Goal: Task Accomplishment & Management: Manage account settings

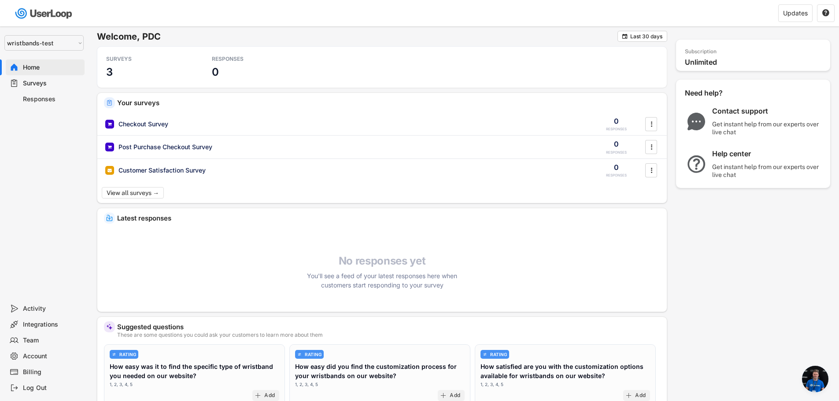
scroll to position [2079, 0]
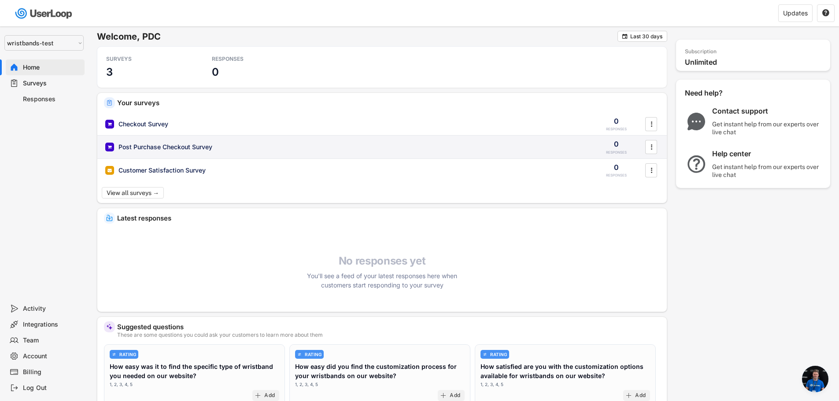
click at [155, 147] on div "Post Purchase Checkout Survey" at bounding box center [165, 147] width 94 height 9
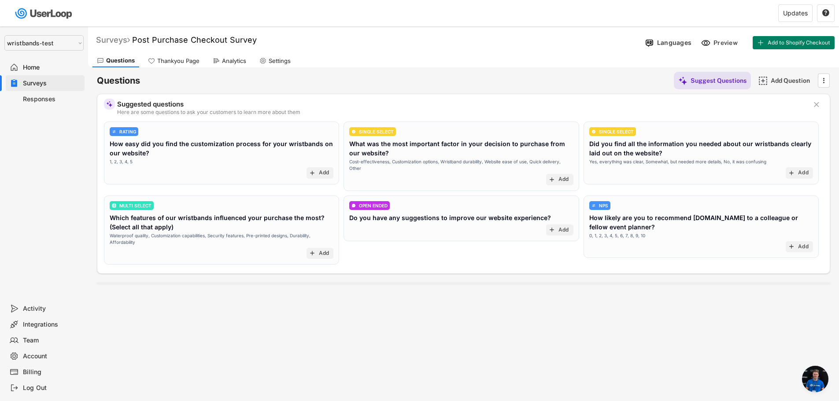
click at [119, 41] on div "Surveys" at bounding box center [113, 40] width 34 height 10
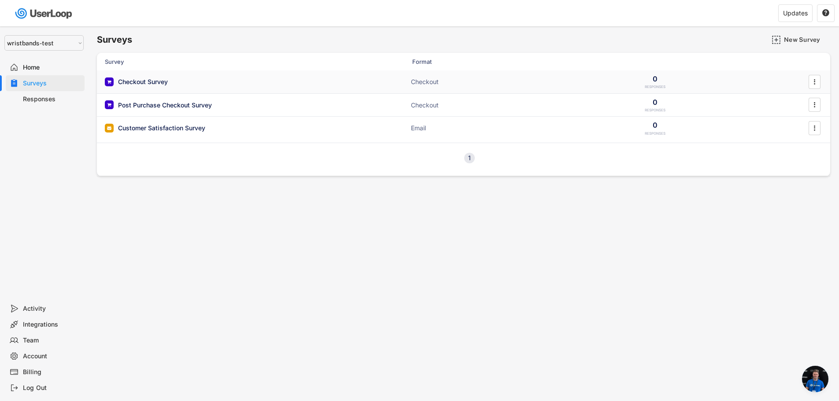
click at [143, 81] on div "Checkout Survey" at bounding box center [143, 81] width 50 height 9
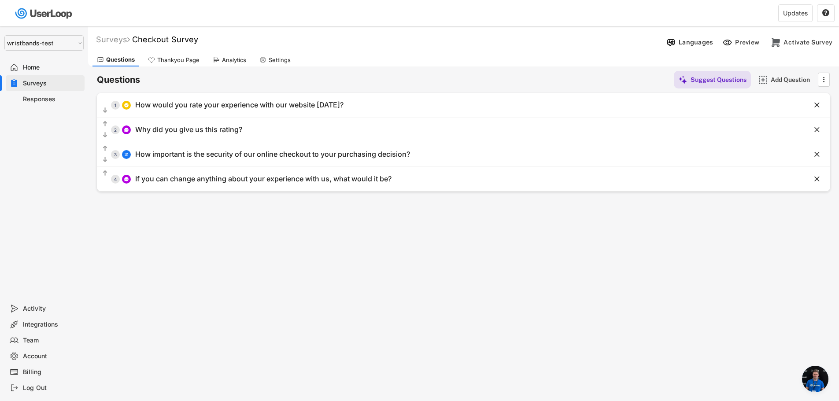
click at [43, 41] on select "Selet a store... Test - [DOMAIN_NAME] [DOMAIN_NAME] wristbands-test" at bounding box center [43, 42] width 79 height 15
select select ""1348695171700984260__LOOKUP__1753345952268x539074249660034500""
click at [4, 35] on select "Selet a store... Test - [DOMAIN_NAME] [DOMAIN_NAME] wristbands-test" at bounding box center [43, 42] width 79 height 15
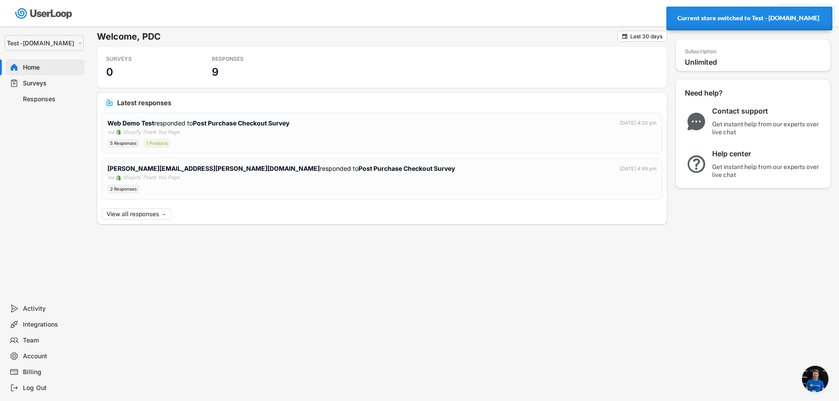
click at [64, 81] on div "Surveys" at bounding box center [52, 83] width 58 height 8
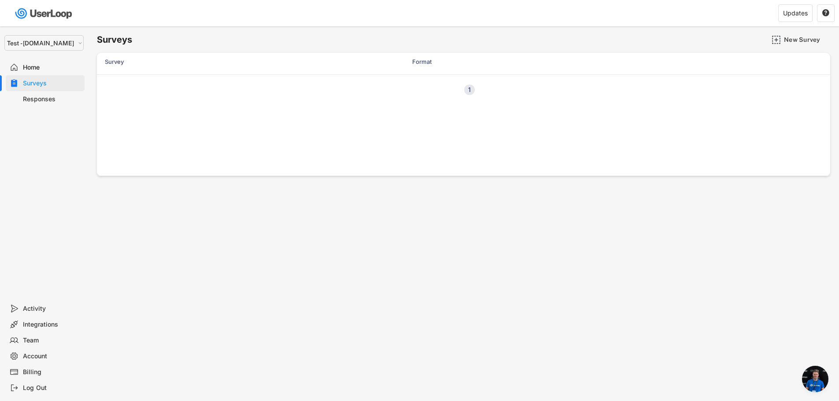
click at [27, 84] on div "Surveys" at bounding box center [52, 83] width 58 height 8
click at [129, 90] on div "Previous 1 Next" at bounding box center [463, 89] width 733 height 30
click at [468, 91] on div "1" at bounding box center [469, 90] width 11 height 6
click at [172, 85] on div "Previous 1 Next" at bounding box center [463, 89] width 733 height 30
click at [173, 85] on div "Previous 1 Next" at bounding box center [463, 89] width 733 height 30
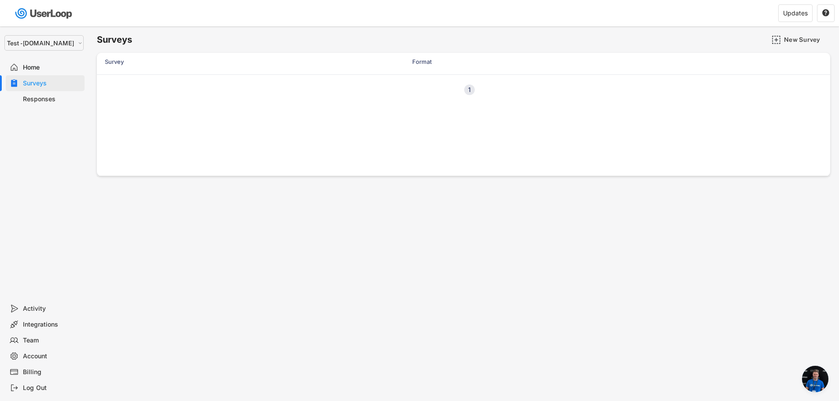
click at [43, 78] on div "Surveys" at bounding box center [45, 83] width 79 height 16
click at [43, 101] on div "Responses" at bounding box center [52, 99] width 58 height 8
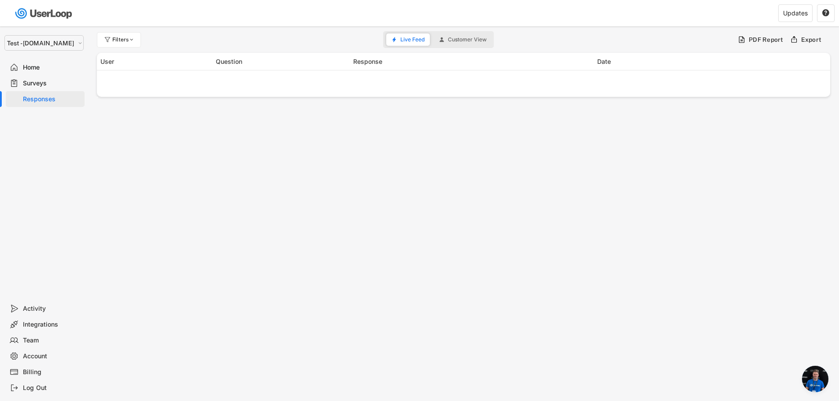
click at [43, 83] on div "Surveys" at bounding box center [52, 83] width 58 height 8
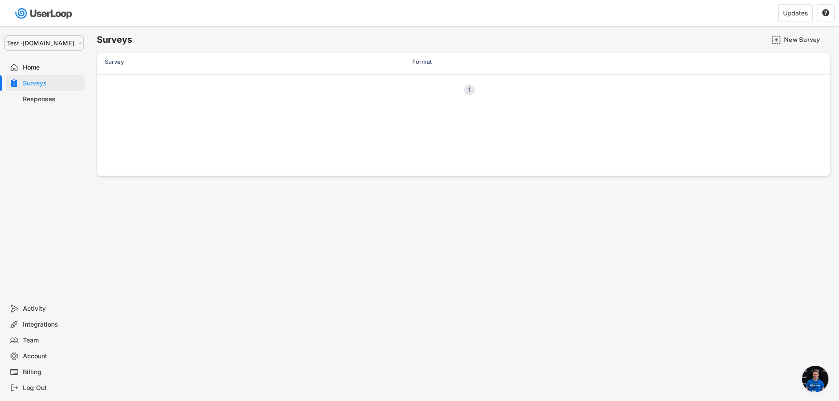
click at [40, 62] on div "Home" at bounding box center [45, 67] width 79 height 16
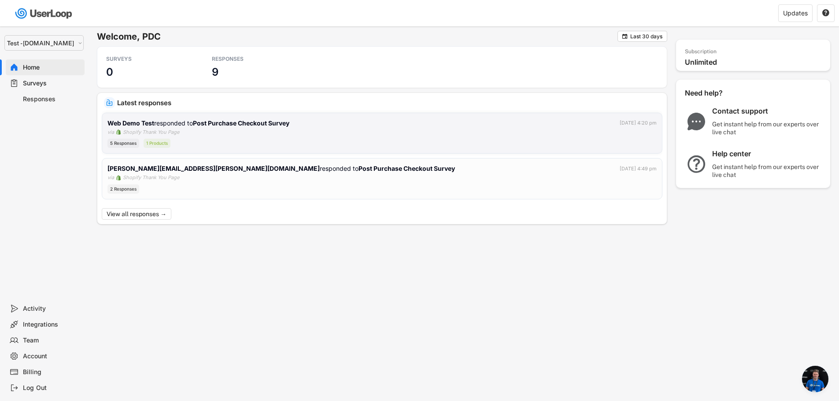
click at [208, 125] on strong "Post Purchase Checkout Survey" at bounding box center [241, 122] width 96 height 7
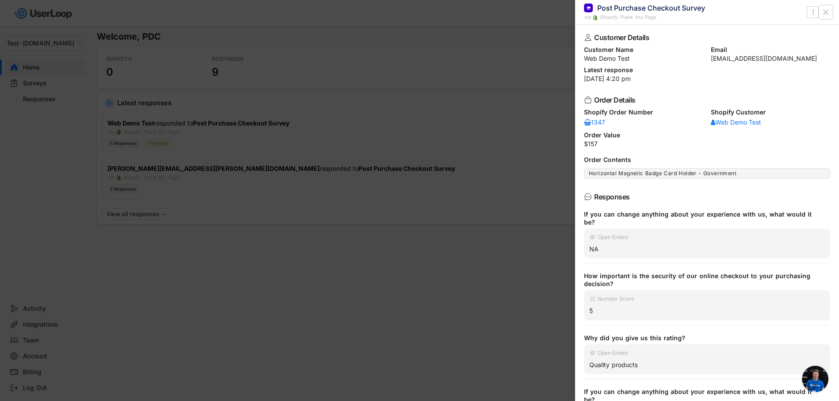
click at [828, 10] on icon at bounding box center [825, 12] width 9 height 9
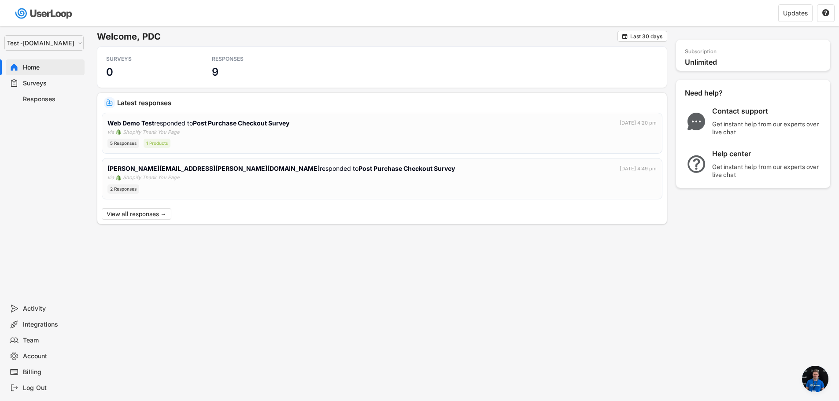
click at [31, 85] on div "Surveys" at bounding box center [52, 83] width 58 height 8
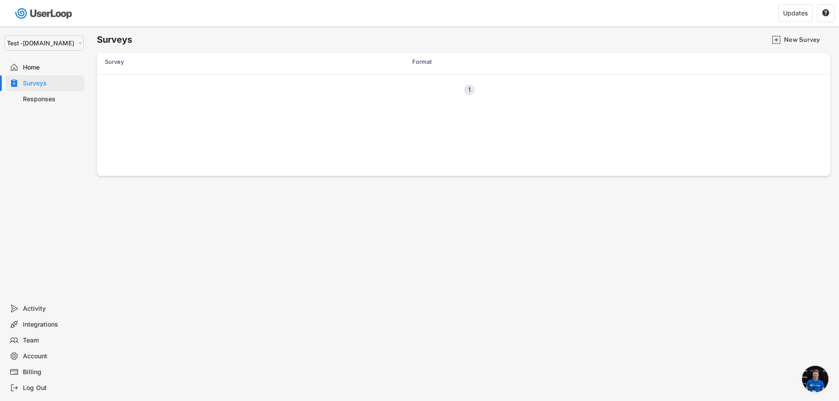
click at [31, 85] on div "Surveys" at bounding box center [52, 83] width 58 height 8
click at [176, 81] on div "Post Purchase Checkout Survey" at bounding box center [165, 81] width 94 height 9
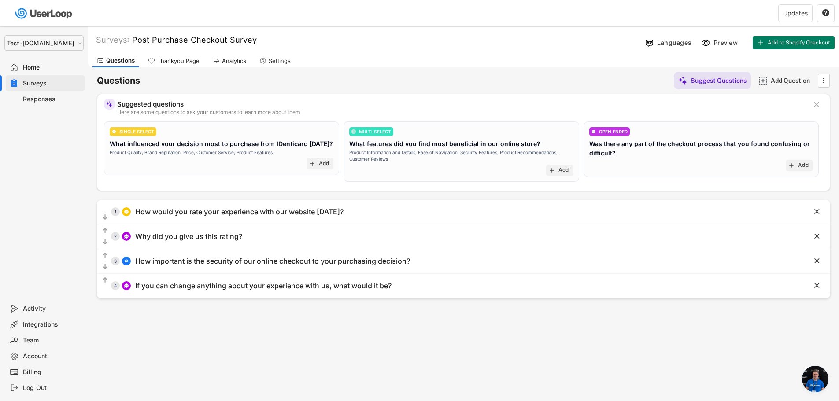
click at [35, 44] on select "Selet a store... Test - [DOMAIN_NAME] [DOMAIN_NAME] wristbands-test" at bounding box center [43, 42] width 79 height 15
drag, startPoint x: 258, startPoint y: 37, endPoint x: 136, endPoint y: 38, distance: 122.0
click at [136, 38] on div "Surveys Post Purchase Checkout Survey " at bounding box center [364, 40] width 553 height 10
copy font "Post Purchase Checkout Survey"
click at [39, 83] on div "Surveys" at bounding box center [52, 83] width 58 height 8
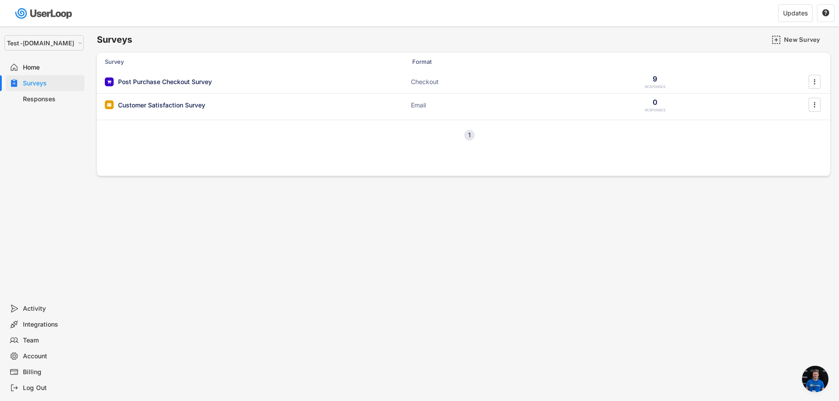
click at [49, 36] on select "Selet a store... Test - [DOMAIN_NAME] [DOMAIN_NAME] wristbands-test" at bounding box center [43, 42] width 79 height 15
select select ""1348695171700984260__LOOKUP__1755087592031x530942177488485950""
click at [4, 35] on select "Selet a store... Test - [DOMAIN_NAME] [DOMAIN_NAME] wristbands-test" at bounding box center [43, 42] width 79 height 15
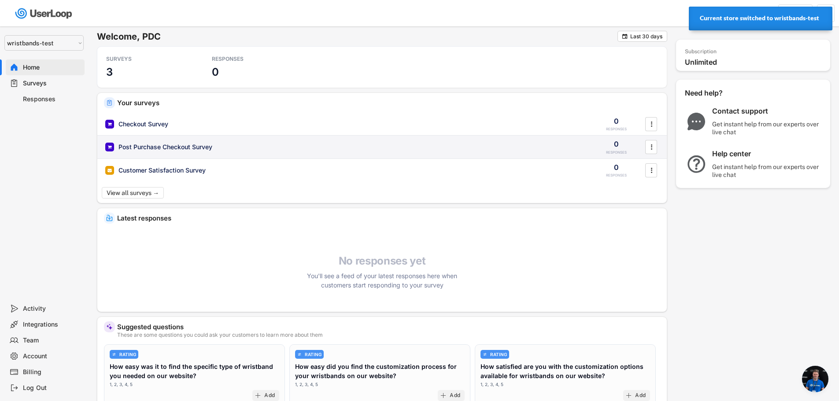
click at [171, 147] on div "Post Purchase Checkout Survey" at bounding box center [165, 147] width 94 height 9
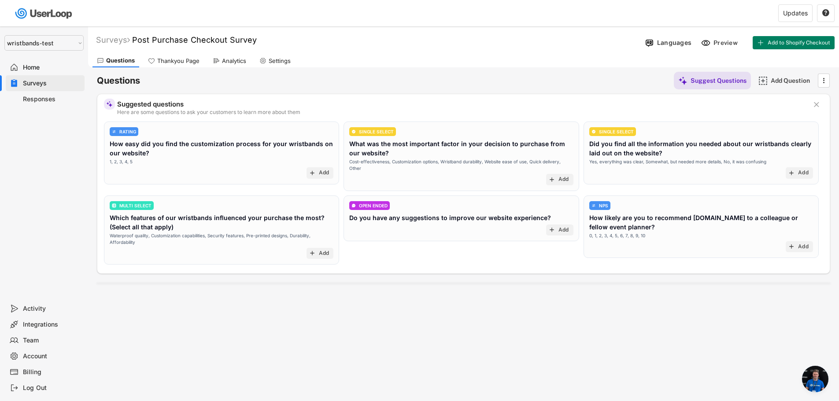
click at [49, 81] on div "Surveys" at bounding box center [52, 83] width 58 height 8
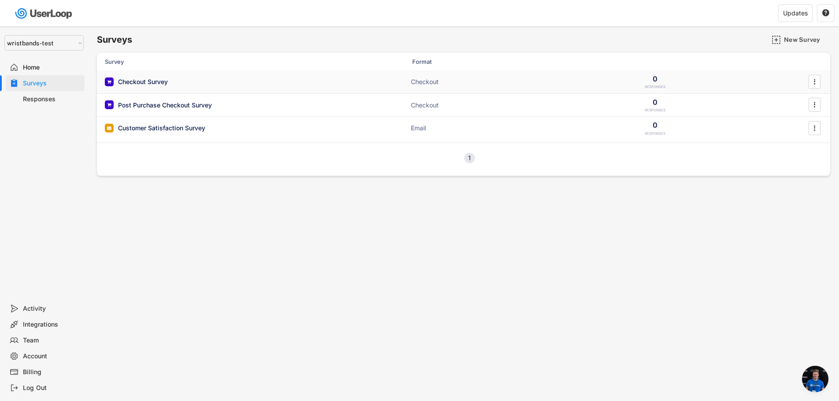
click at [144, 81] on div "Checkout Survey" at bounding box center [143, 81] width 50 height 9
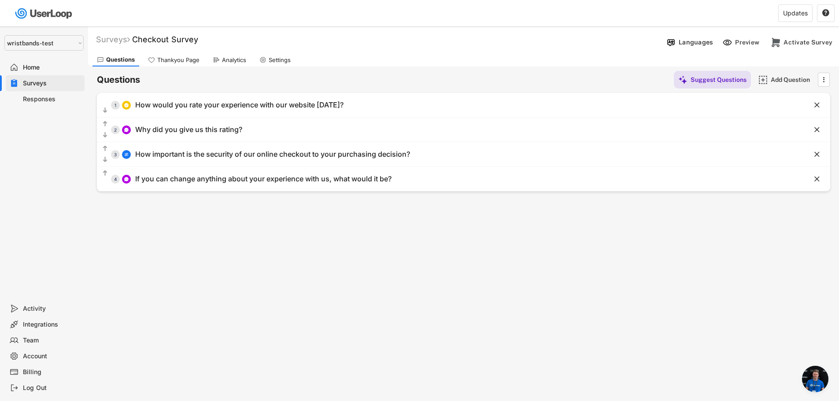
click at [41, 83] on div "Surveys" at bounding box center [52, 83] width 58 height 8
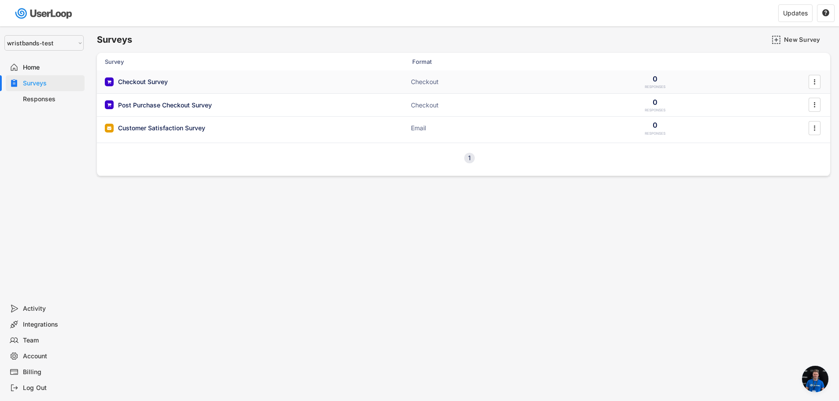
click at [142, 81] on div "Checkout Survey" at bounding box center [143, 81] width 50 height 9
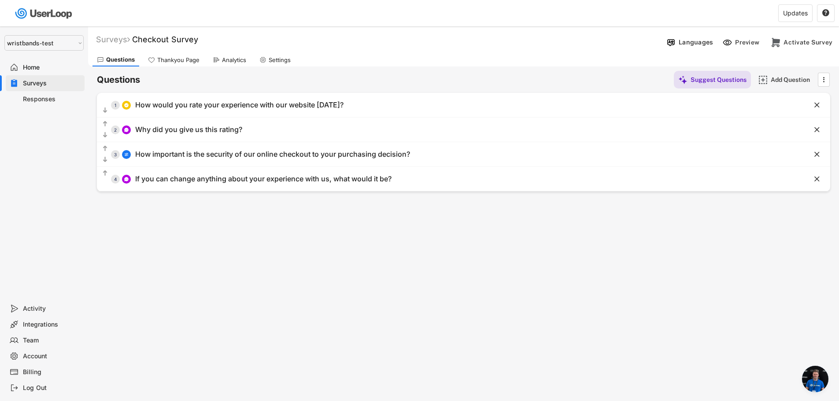
click at [294, 56] on div "Settings" at bounding box center [275, 59] width 40 height 13
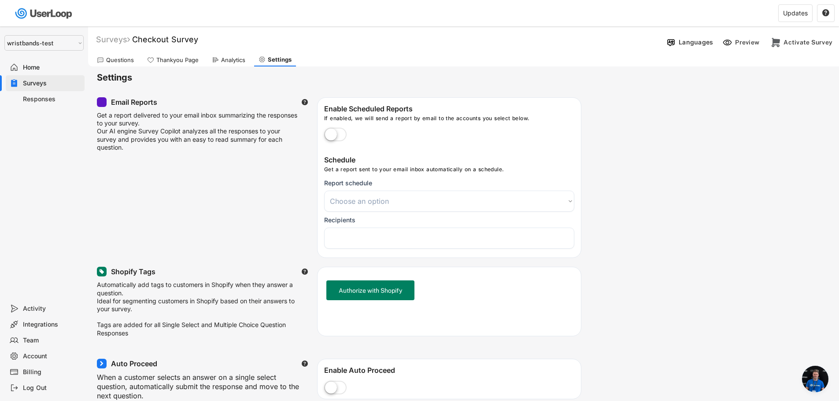
click at [261, 59] on use at bounding box center [261, 59] width 7 height 7
select select
click at [371, 201] on select "Choose an option Daily Weekly Monthly" at bounding box center [449, 201] width 250 height 21
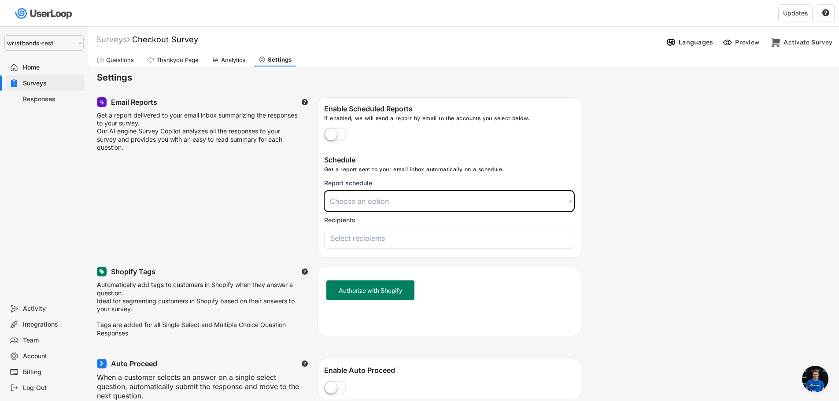
click at [371, 201] on select "Choose an option Daily Weekly Monthly" at bounding box center [449, 201] width 250 height 21
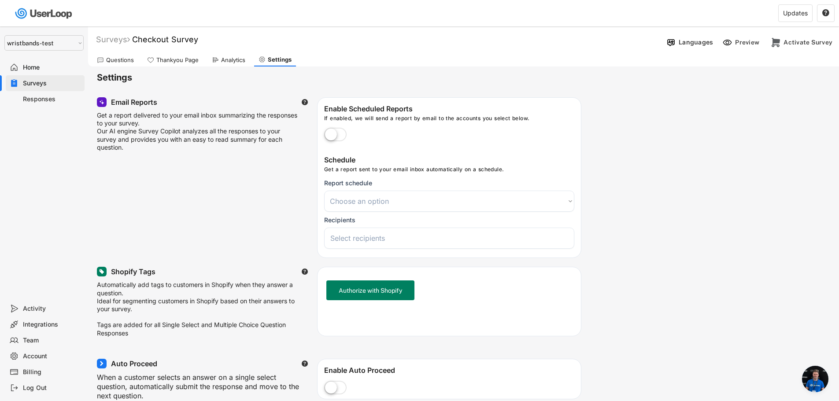
click at [32, 83] on div "Surveys" at bounding box center [52, 83] width 58 height 8
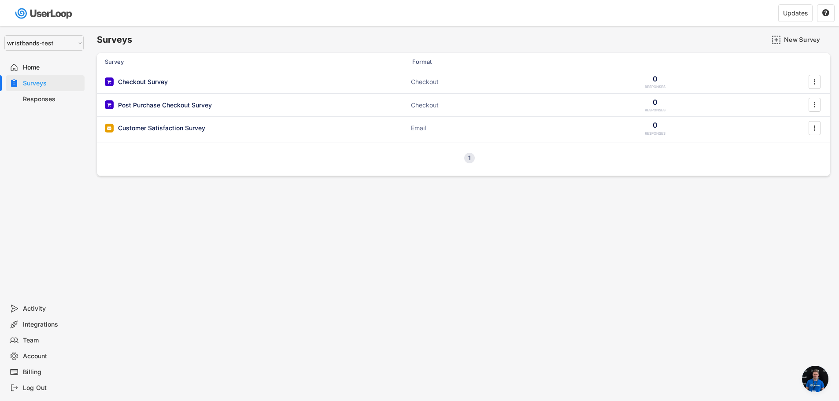
click at [38, 324] on div "Integrations" at bounding box center [52, 325] width 58 height 8
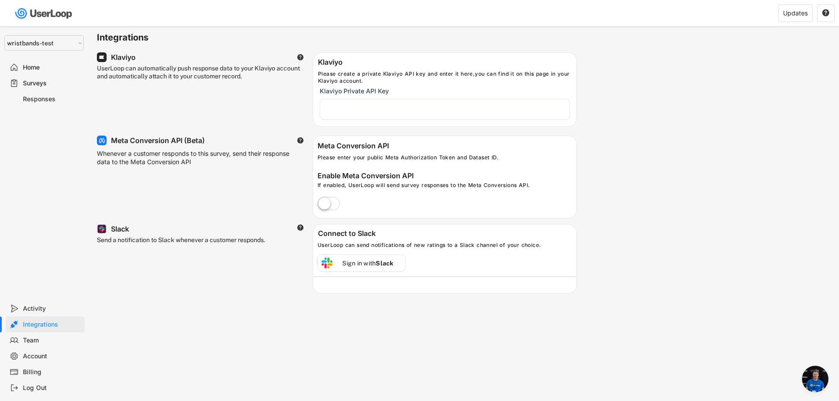
click at [31, 69] on div "Home" at bounding box center [52, 67] width 58 height 8
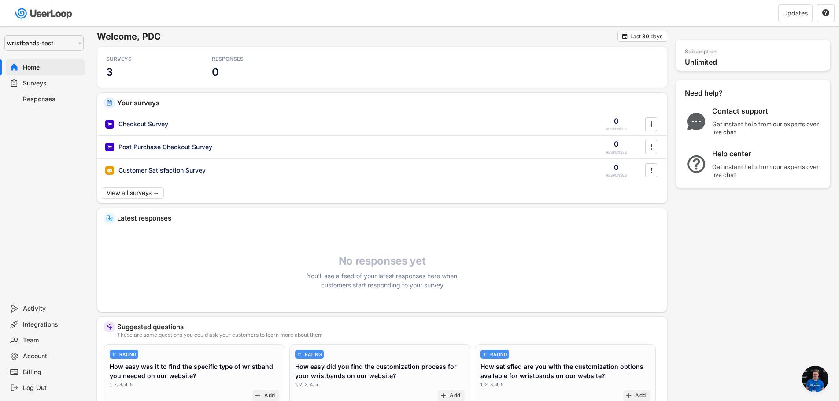
click at [42, 82] on div "Surveys" at bounding box center [52, 83] width 58 height 8
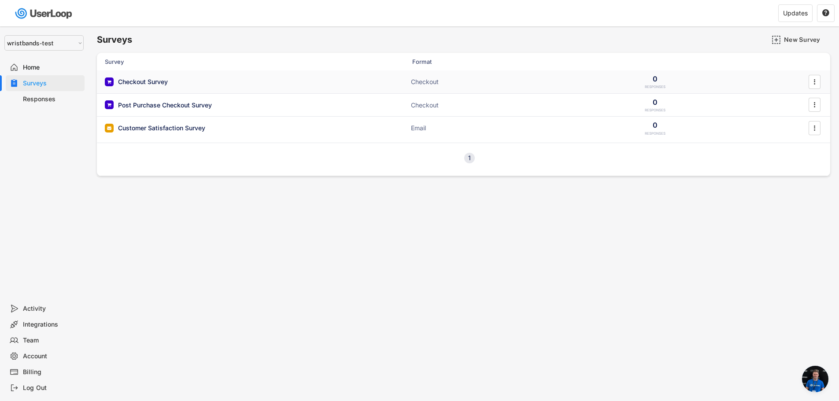
click at [153, 82] on div "Checkout Survey" at bounding box center [143, 81] width 50 height 9
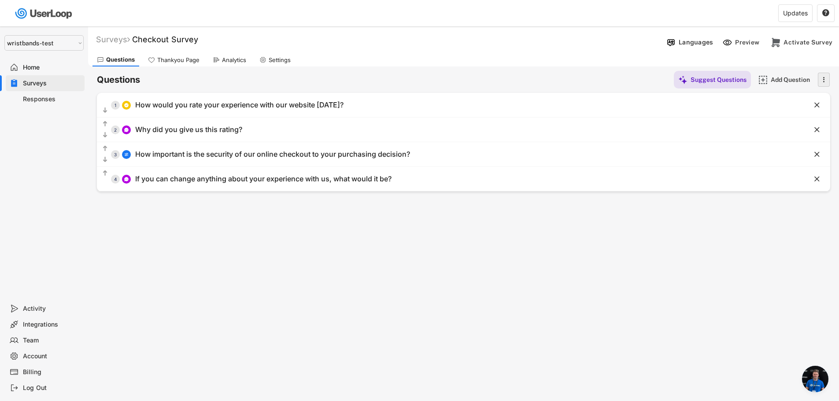
click at [822, 83] on icon "" at bounding box center [823, 79] width 9 height 13
click at [805, 44] on div "Activate Survey" at bounding box center [807, 42] width 49 height 8
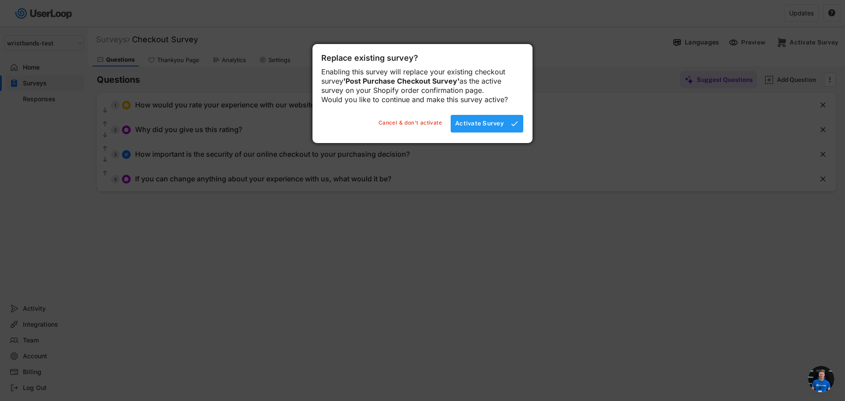
click at [482, 127] on div "Activate Survey" at bounding box center [479, 123] width 49 height 8
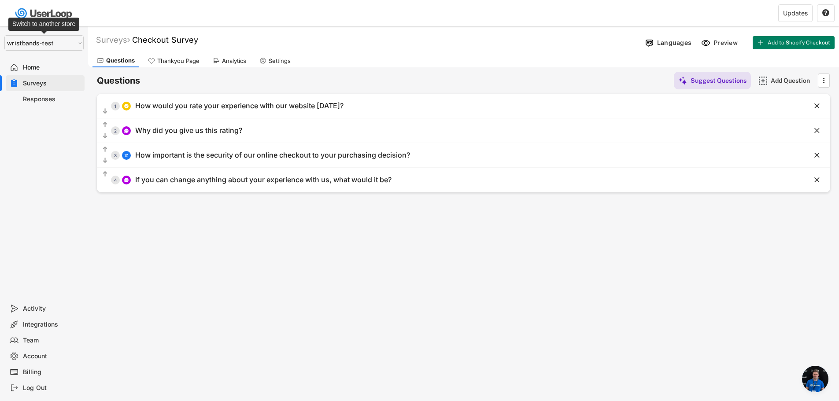
click at [41, 45] on select "Selet a store... Test - [DOMAIN_NAME] [DOMAIN_NAME] wristbands-test" at bounding box center [43, 42] width 79 height 15
select select ""1348695171700984260__LOOKUP__1753345952268x539074249660034500""
click at [4, 35] on select "Selet a store... Test - [DOMAIN_NAME] [DOMAIN_NAME] wristbands-test" at bounding box center [43, 42] width 79 height 15
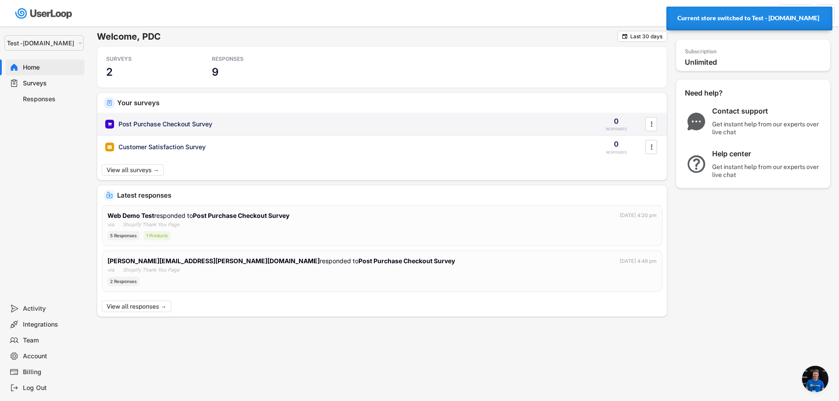
click at [151, 125] on div "Post Purchase Checkout Survey" at bounding box center [165, 124] width 94 height 9
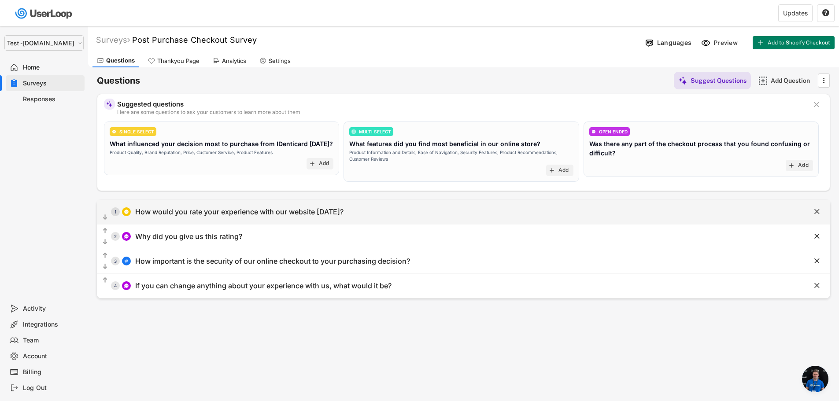
click at [612, 208] on div "  1 How would you rate your experience with our website [DATE]?" at bounding box center [441, 212] width 689 height 20
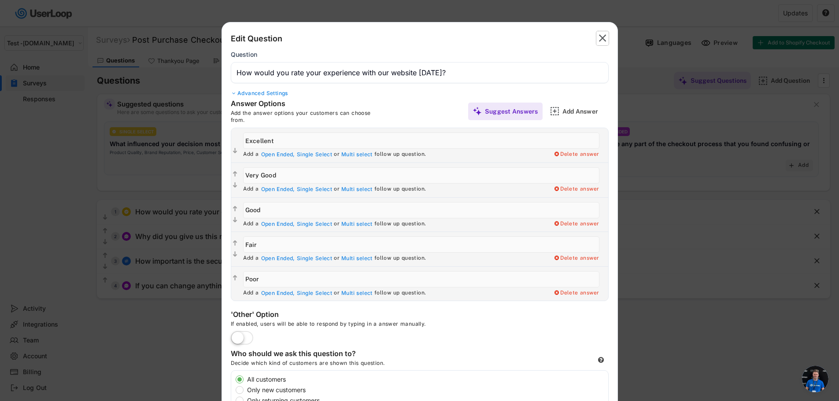
click at [604, 38] on text "" at bounding box center [602, 38] width 7 height 13
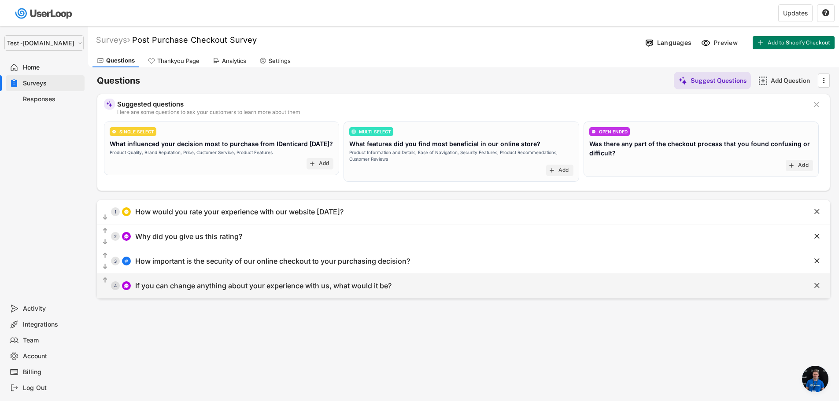
click at [255, 286] on div "If you can change anything about your experience with us, what would it be?" at bounding box center [263, 285] width 256 height 9
type input "If you can change anything about your experience with us, what would it be?"
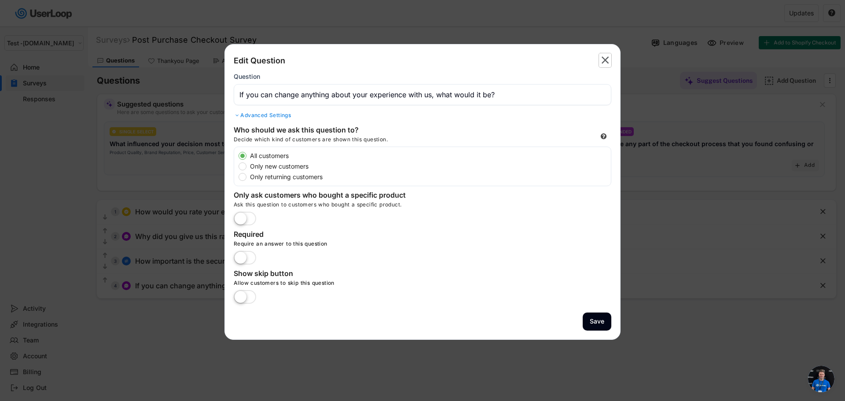
drag, startPoint x: 605, startPoint y: 61, endPoint x: 396, endPoint y: 99, distance: 212.6
click at [605, 61] on text "" at bounding box center [605, 60] width 7 height 13
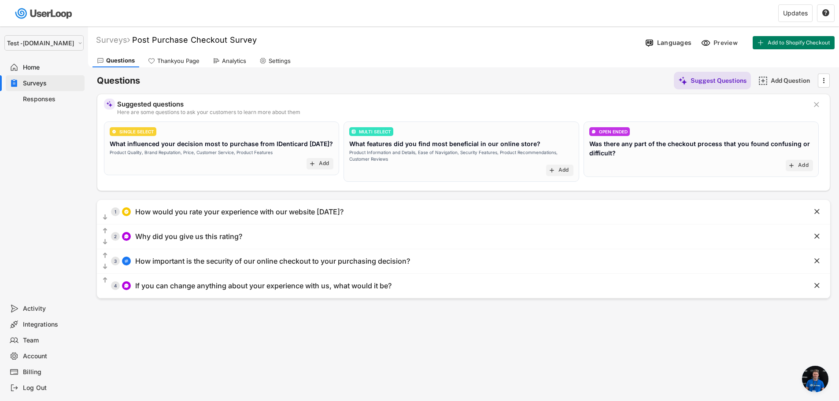
click at [37, 43] on select "Selet a store... Test - [DOMAIN_NAME] [DOMAIN_NAME] wristbands-test" at bounding box center [43, 42] width 79 height 15
select select ""1348695171700984260__LOOKUP__1755087592031x530942177488485950""
click at [4, 35] on select "Selet a store... Test - [DOMAIN_NAME] [DOMAIN_NAME] wristbands-test" at bounding box center [43, 42] width 79 height 15
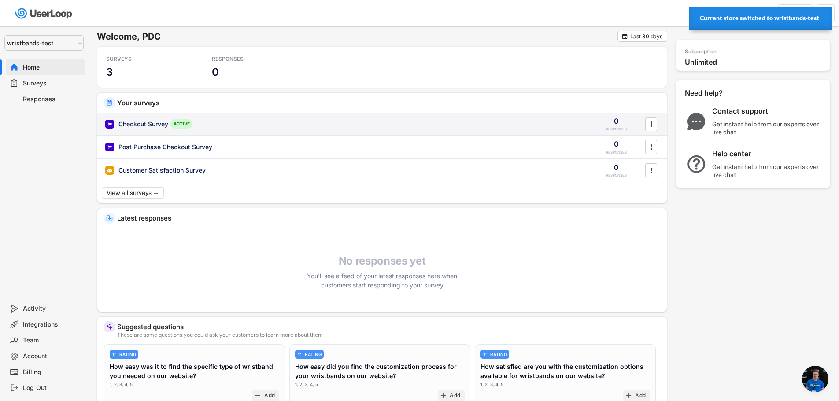
click at [139, 127] on div "Checkout Survey" at bounding box center [143, 124] width 50 height 9
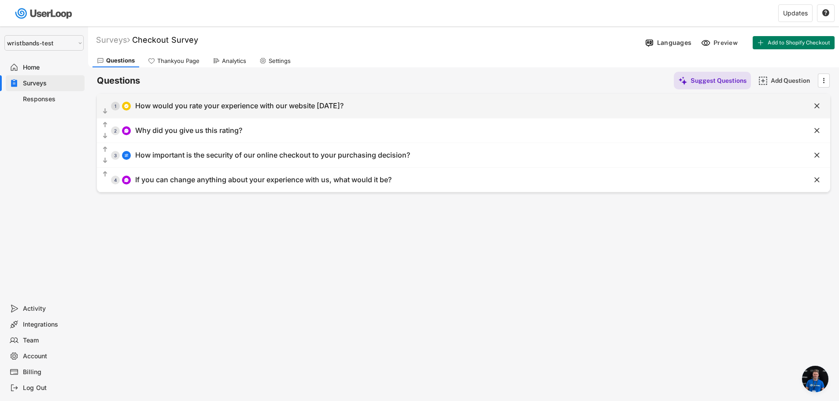
click at [221, 101] on div "How would you rate your experience with our website [DATE]?" at bounding box center [239, 105] width 208 height 9
type input "How would you rate your experience with our website [DATE]?"
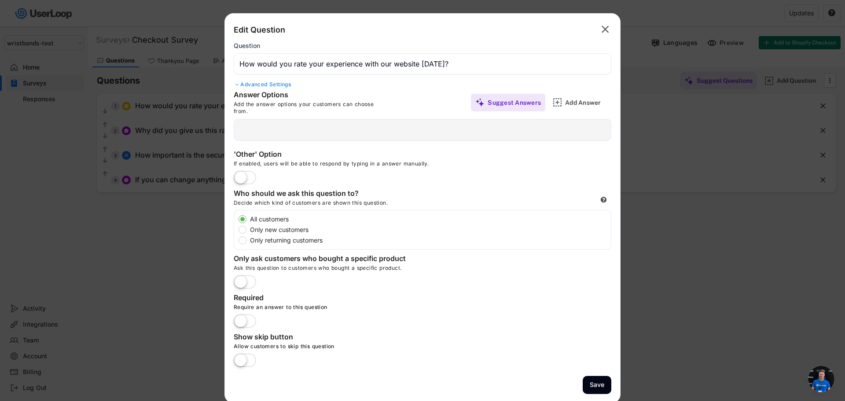
type input "OK"
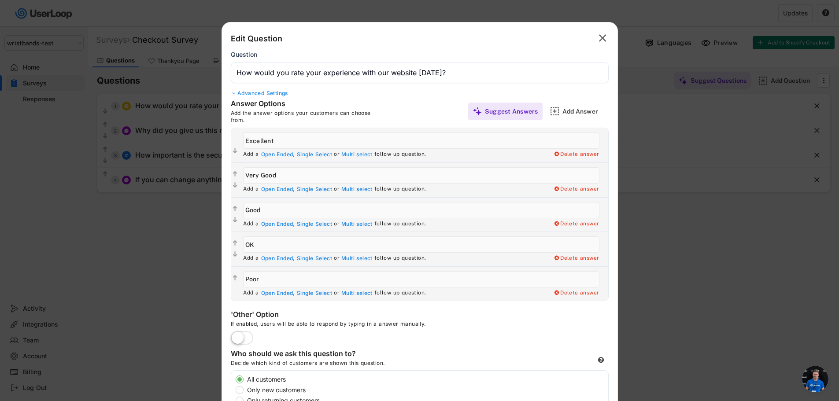
click at [45, 161] on div at bounding box center [419, 200] width 839 height 401
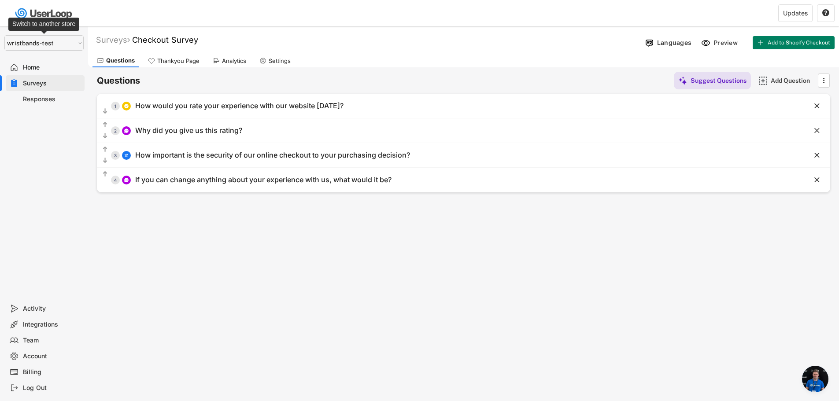
click at [28, 47] on select "Selet a store... Test - [DOMAIN_NAME] [DOMAIN_NAME] wristbands-test" at bounding box center [43, 42] width 79 height 15
select select ""1348695171700984260__LOOKUP__1753345952268x539074249660034500""
click at [4, 35] on select "Selet a store... Test - [DOMAIN_NAME] [DOMAIN_NAME] wristbands-test" at bounding box center [43, 42] width 79 height 15
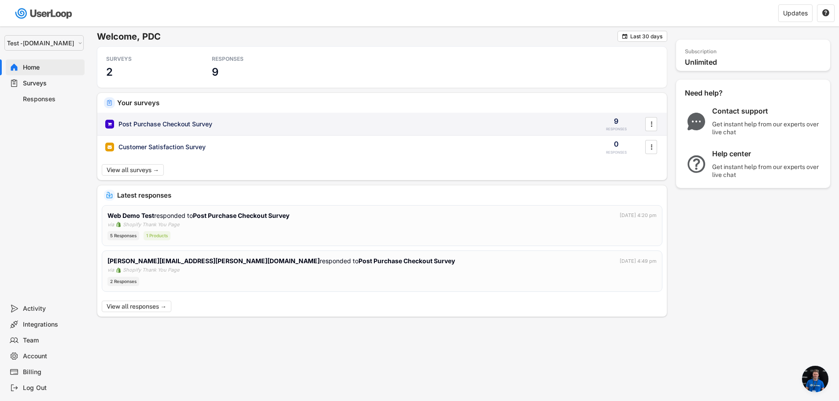
click at [163, 125] on div "Post Purchase Checkout Survey" at bounding box center [165, 124] width 94 height 9
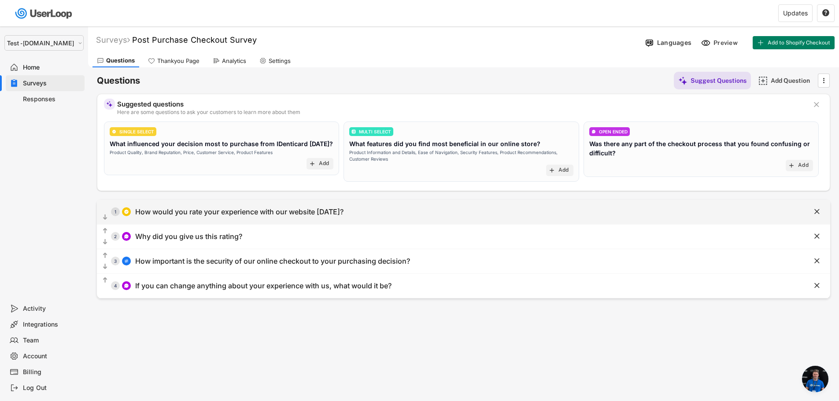
click at [163, 209] on div "How would you rate your experience with our website [DATE]?" at bounding box center [239, 211] width 208 height 9
type input "How would you rate your experience with our website [DATE]?"
type input "Fair"
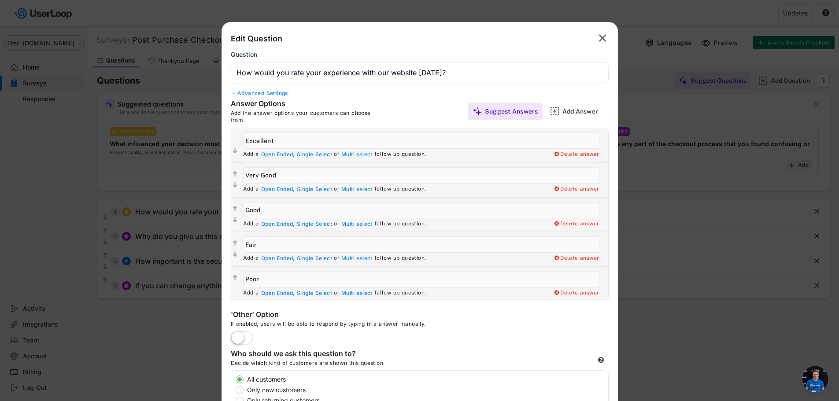
click at [601, 35] on text "" at bounding box center [602, 38] width 7 height 13
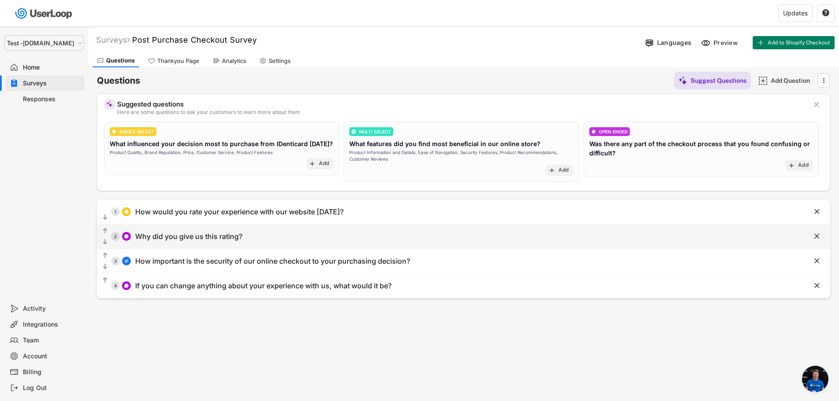
click at [200, 234] on div "Why did you give us this rating?" at bounding box center [188, 236] width 107 height 9
type input "Why did you give us this rating?"
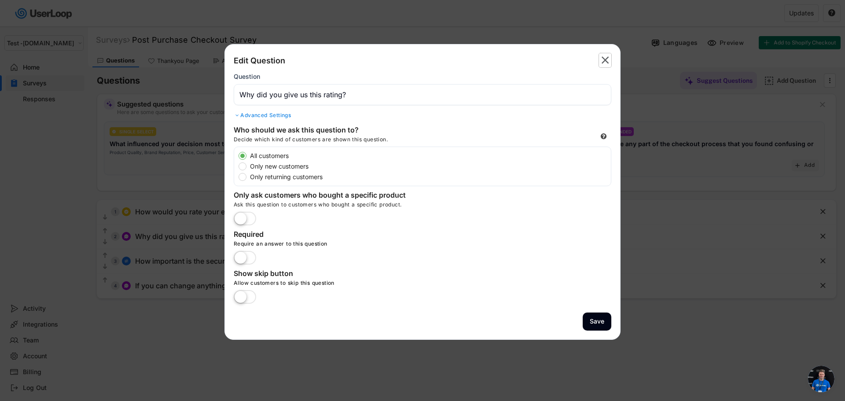
click at [606, 58] on text "" at bounding box center [605, 60] width 7 height 13
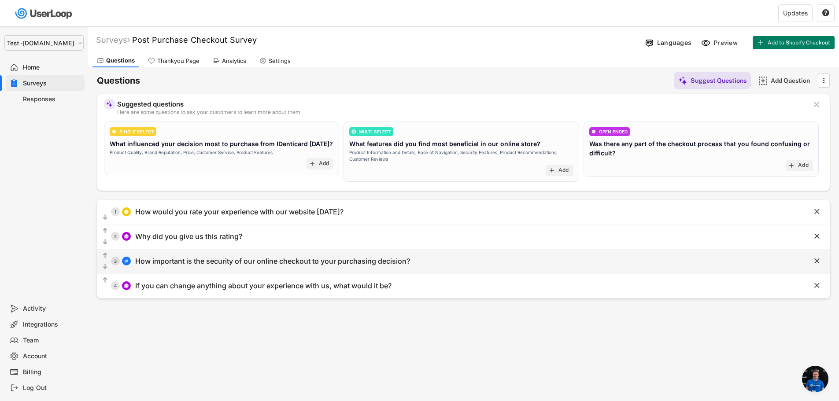
click at [219, 258] on div "How important is the security of our online checkout to your purchasing decisio…" at bounding box center [272, 261] width 275 height 9
type input "How important is the security of our online checkout to your purchasing decisio…"
select select ""1_5""
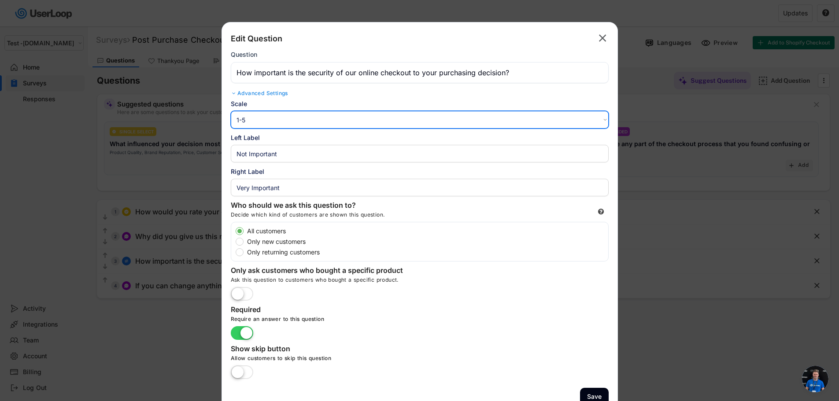
click at [290, 126] on select "1-10 10-1 1-5 5-1" at bounding box center [420, 120] width 378 height 18
click at [290, 121] on select "1-10 10-1 1-5 5-1" at bounding box center [420, 120] width 378 height 18
click at [601, 38] on text "" at bounding box center [602, 38] width 7 height 13
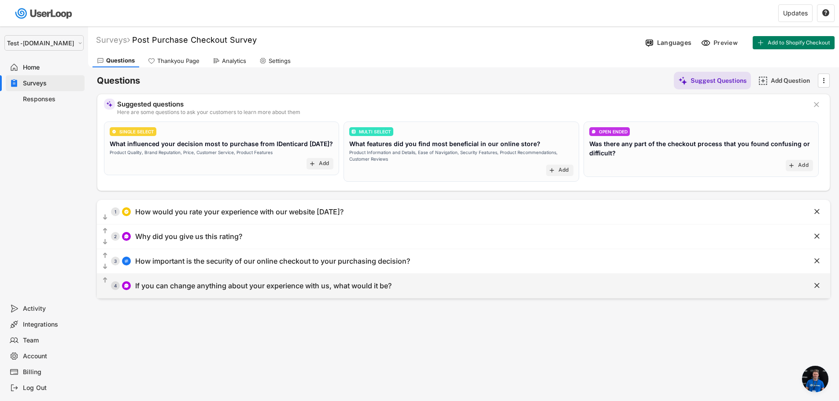
click at [299, 291] on div "  4 If you can change anything about your experience with us, what would it b…" at bounding box center [441, 286] width 689 height 20
type input "If you can change anything about your experience with us, what would it be?"
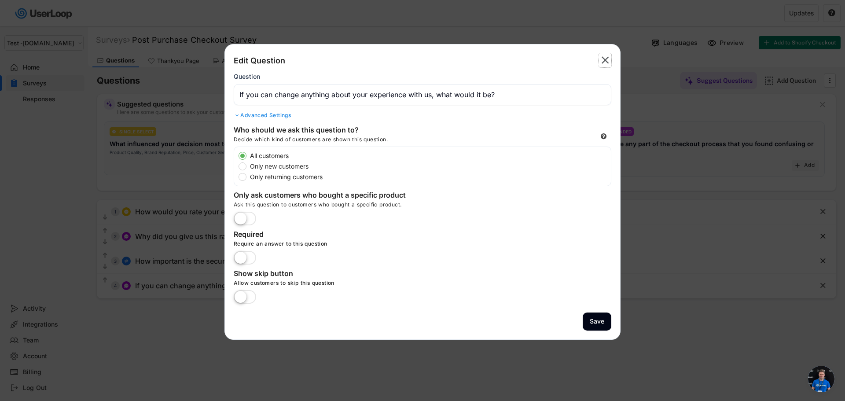
drag, startPoint x: 604, startPoint y: 62, endPoint x: 587, endPoint y: 70, distance: 18.9
click at [604, 62] on text "" at bounding box center [605, 60] width 7 height 13
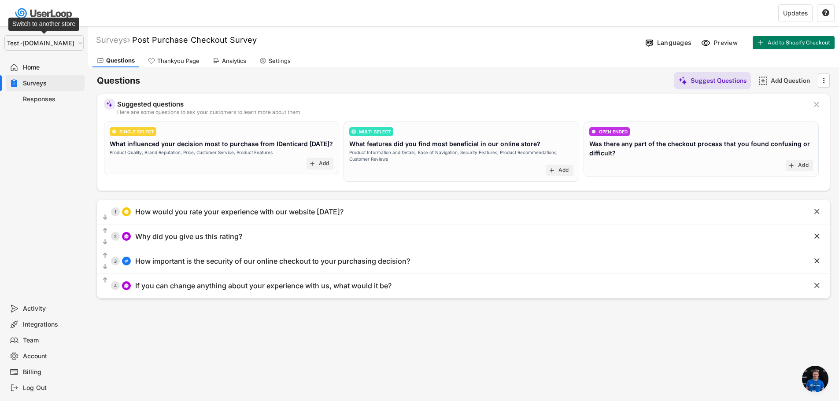
click at [30, 45] on select "Selet a store... Test - [DOMAIN_NAME] [DOMAIN_NAME] wristbands-test" at bounding box center [43, 42] width 79 height 15
select select ""1348695171700984260__LOOKUP__1755087592031x530942177488485950""
click at [4, 35] on select "Selet a store... Test - [DOMAIN_NAME] [DOMAIN_NAME] wristbands-test" at bounding box center [43, 42] width 79 height 15
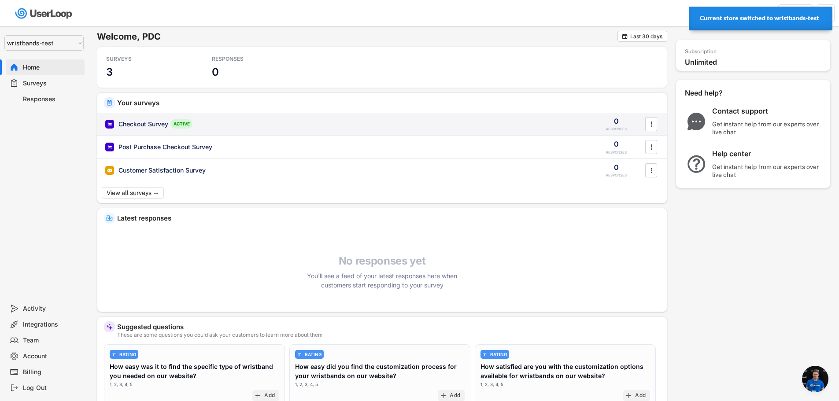
click at [156, 131] on div "Checkout Survey ACTIVE 0 RESPONSES " at bounding box center [381, 124] width 569 height 23
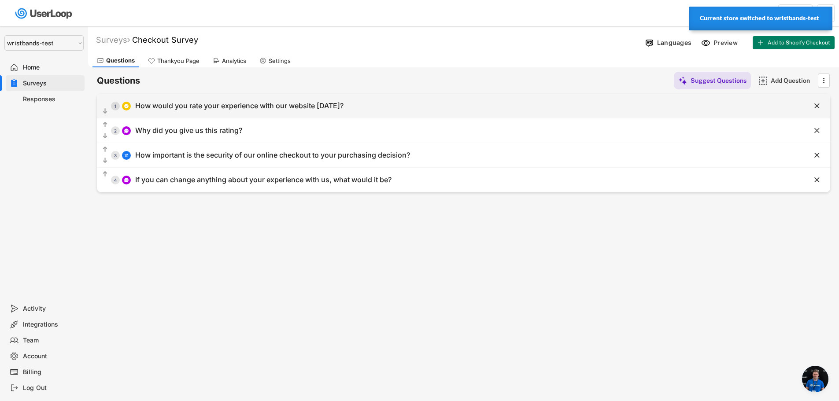
click at [195, 111] on div "  1 How would you rate your experience with our website [DATE]?" at bounding box center [441, 106] width 689 height 20
type input "How would you rate your experience with our website [DATE]?"
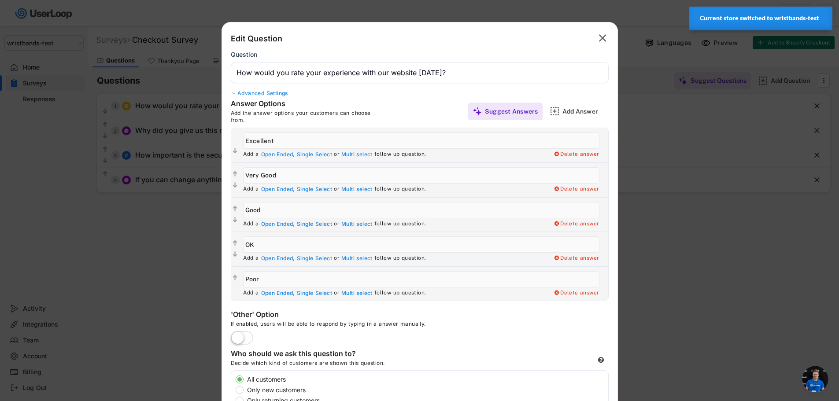
drag, startPoint x: 258, startPoint y: 244, endPoint x: 229, endPoint y: 240, distance: 29.4
click at [229, 240] on div "Answer Options Add the answer options your customers can choose from. Suggest A…" at bounding box center [419, 200] width 395 height 202
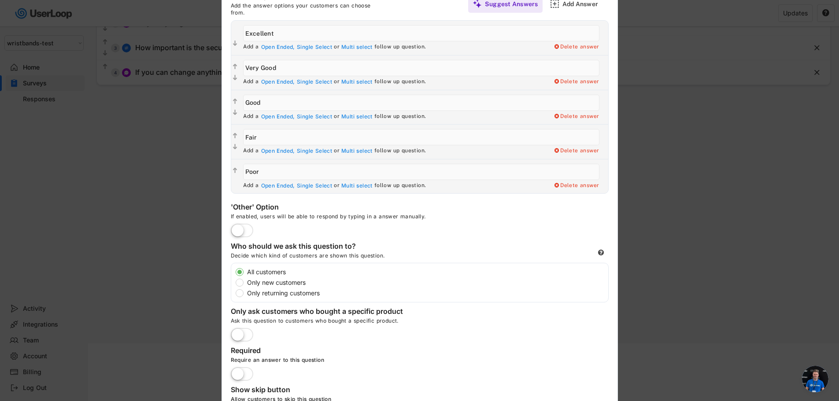
scroll to position [162, 0]
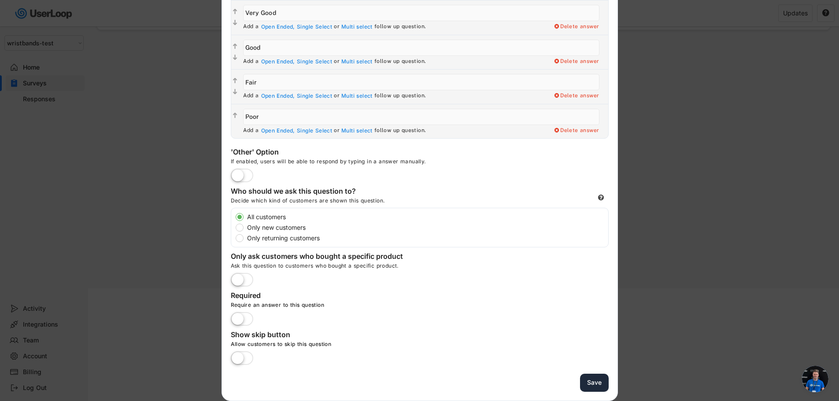
type input "Fair"
click at [597, 387] on button "Save" at bounding box center [594, 383] width 29 height 18
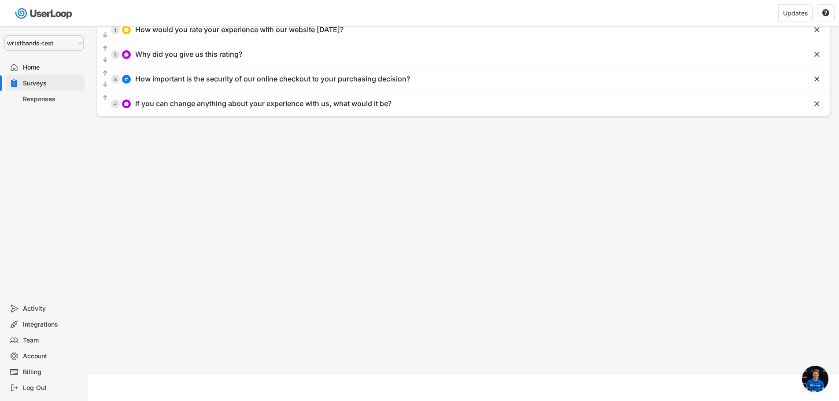
scroll to position [0, 0]
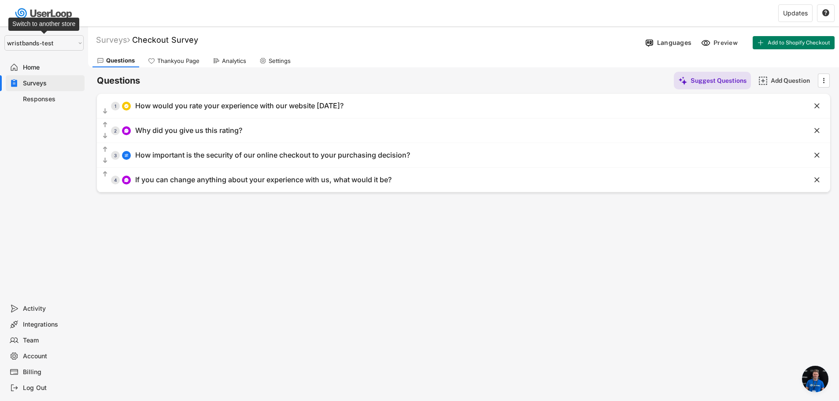
click at [35, 43] on select "Selet a store... Test - [DOMAIN_NAME] [DOMAIN_NAME] wristbands-test" at bounding box center [43, 42] width 79 height 15
click at [4, 35] on select "Selet a store... Test - [DOMAIN_NAME] [DOMAIN_NAME] wristbands-test" at bounding box center [43, 42] width 79 height 15
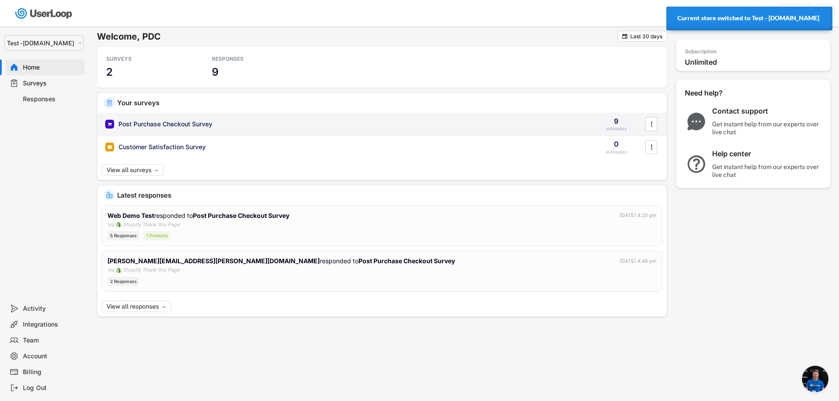
click at [171, 126] on div "Post Purchase Checkout Survey" at bounding box center [165, 124] width 94 height 9
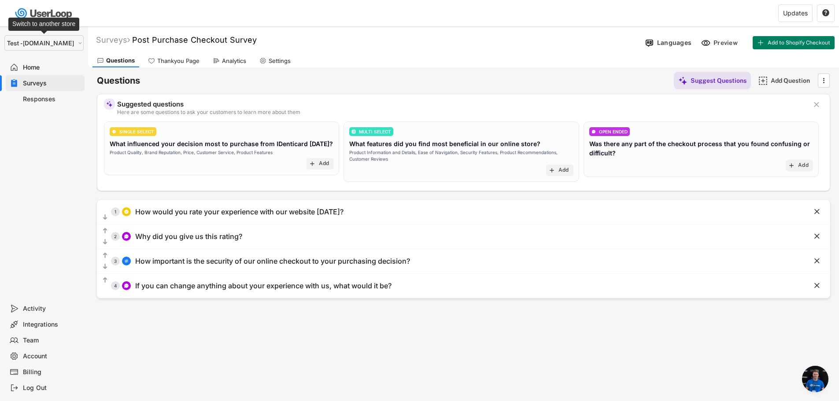
click at [38, 43] on select "Selet a store... Test - [DOMAIN_NAME] [DOMAIN_NAME] wristbands-test" at bounding box center [43, 42] width 79 height 15
click at [4, 35] on select "Selet a store... Test - [DOMAIN_NAME] [DOMAIN_NAME] wristbands-test" at bounding box center [43, 42] width 79 height 15
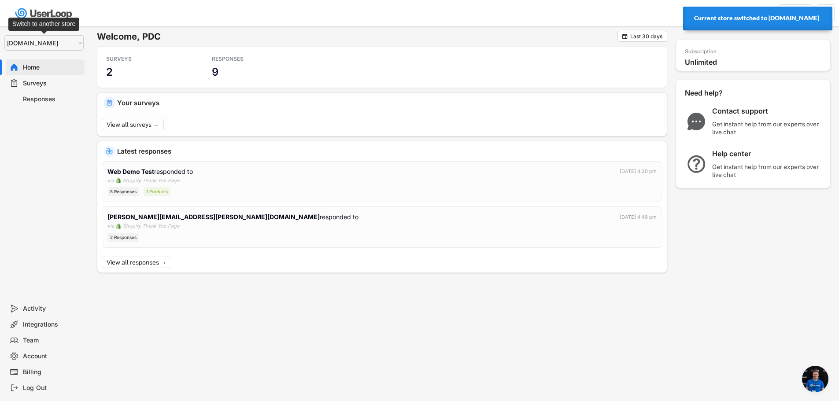
click at [40, 35] on select "Selet a store... Test - [DOMAIN_NAME] [DOMAIN_NAME] wristbands-test" at bounding box center [43, 42] width 79 height 15
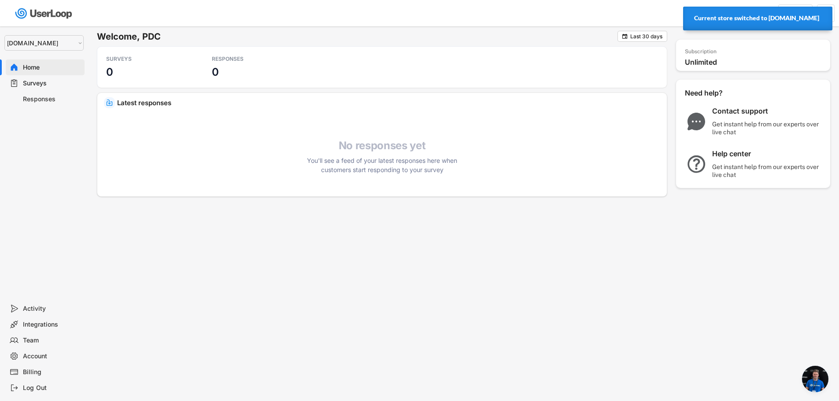
click at [40, 43] on select "Selet a store... Test - [DOMAIN_NAME] [DOMAIN_NAME] wristbands-test" at bounding box center [43, 42] width 79 height 15
select select ""1348695171700984260__LOOKUP__1755087592031x530942177488485950""
click at [4, 35] on select "Selet a store... Test - [DOMAIN_NAME] [DOMAIN_NAME] wristbands-test" at bounding box center [43, 42] width 79 height 15
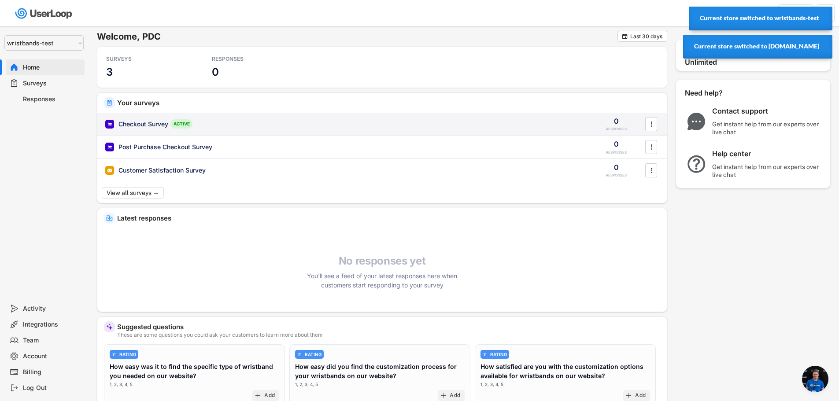
click at [144, 125] on div "Checkout Survey" at bounding box center [143, 124] width 50 height 9
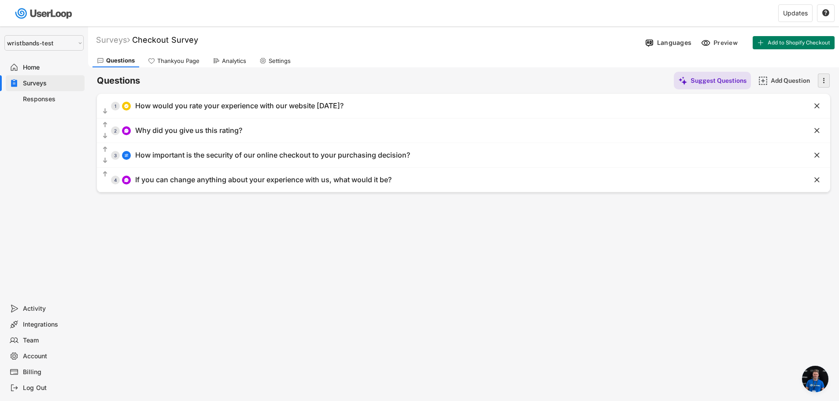
click at [822, 83] on icon "" at bounding box center [823, 80] width 9 height 13
click at [626, 274] on div "Surveys Checkout Survey  Languages Preview Add to Shopify Checkout Activate Su…" at bounding box center [463, 238] width 751 height 424
click at [780, 44] on span "Add to Shopify Checkout" at bounding box center [798, 42] width 63 height 5
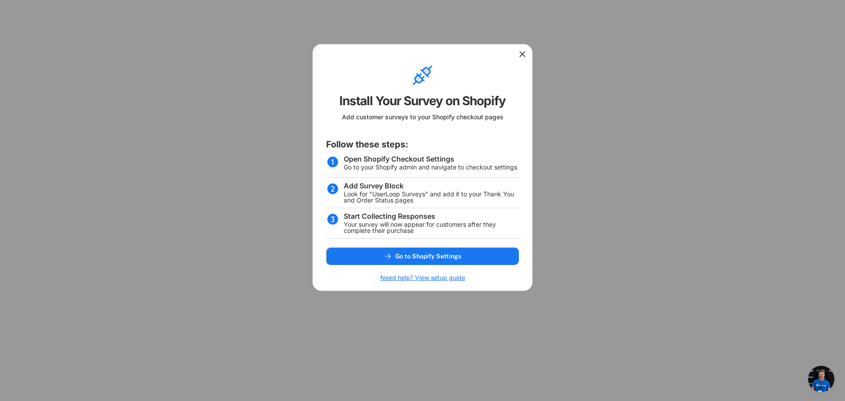
click at [523, 52] on icon at bounding box center [522, 54] width 9 height 9
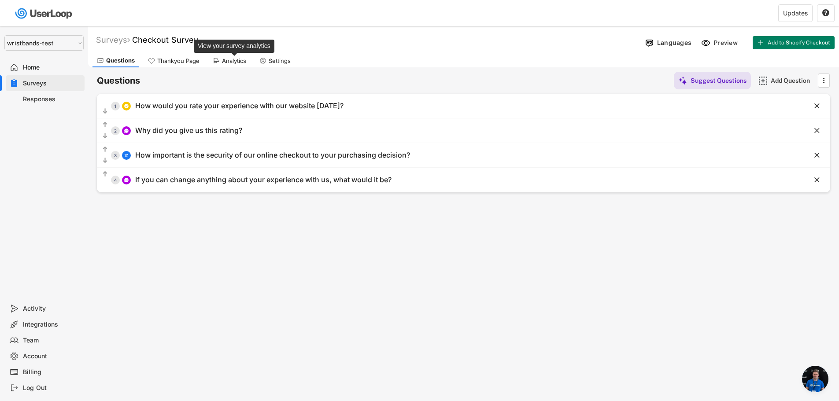
click at [231, 60] on div "Analytics" at bounding box center [234, 60] width 24 height 7
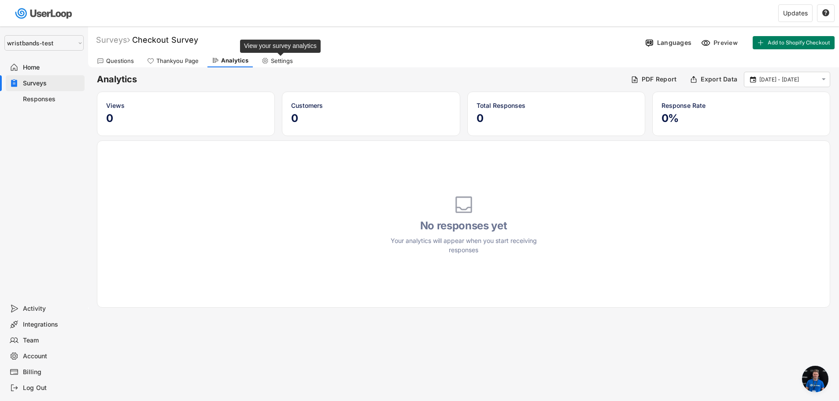
click at [285, 60] on div "Settings" at bounding box center [282, 60] width 22 height 7
select select
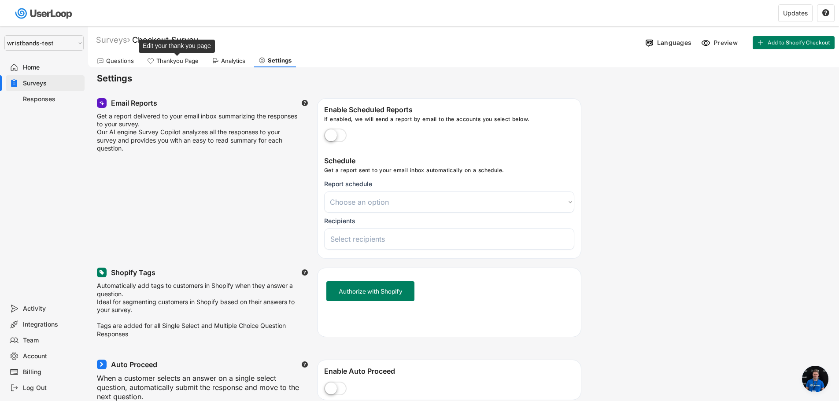
click at [178, 60] on div "Thankyou Page" at bounding box center [177, 60] width 42 height 7
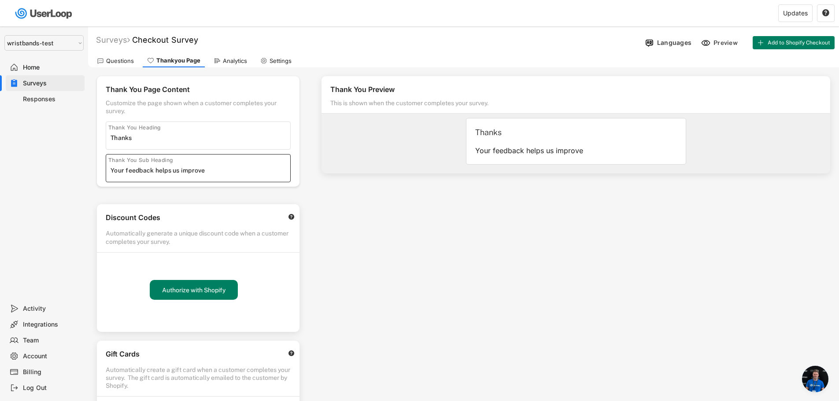
click at [215, 172] on input "input" at bounding box center [201, 170] width 180 height 13
